Goal: Consume media (video, audio)

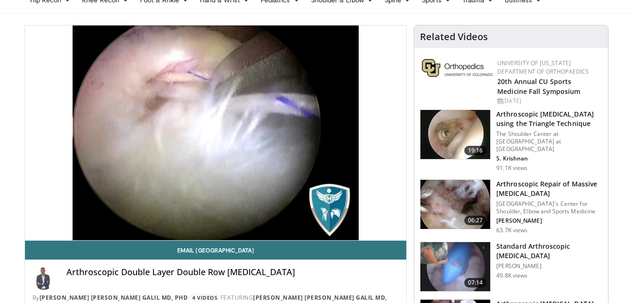
scroll to position [67, 0]
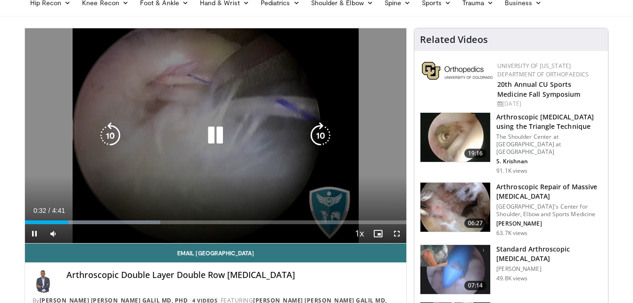
click at [214, 141] on icon "Video Player" at bounding box center [215, 135] width 26 height 26
click at [217, 132] on icon "Video Player" at bounding box center [215, 135] width 26 height 26
click at [219, 139] on icon "Video Player" at bounding box center [215, 135] width 26 height 26
